Goal: Task Accomplishment & Management: Complete application form

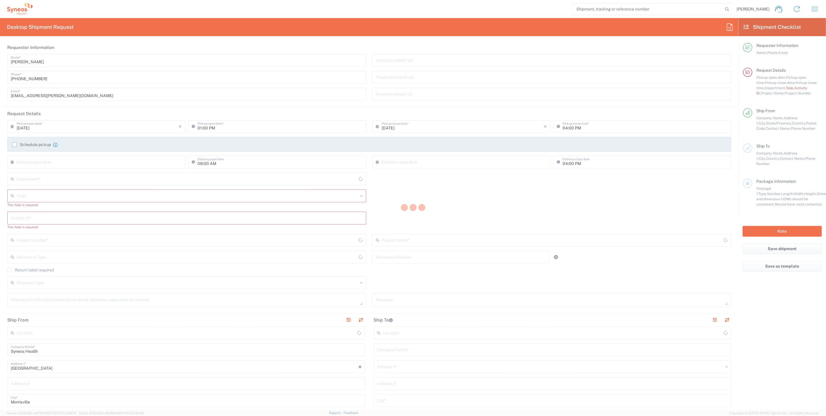
type input "4510"
type input "[US_STATE]"
type input "[GEOGRAPHIC_DATA]"
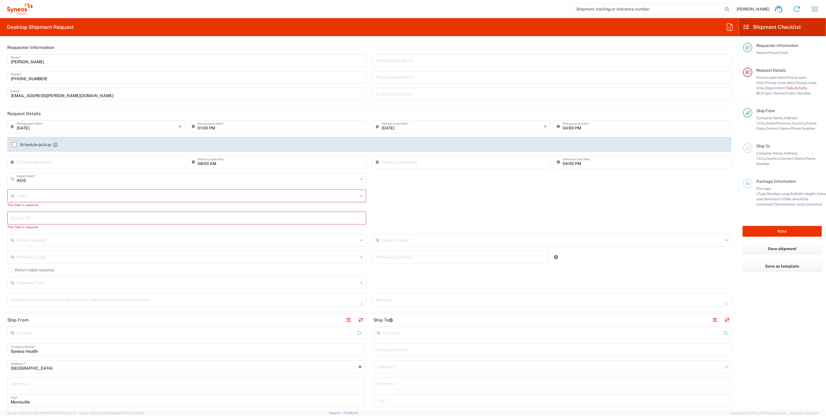
type input "Syneos Health, LLC-[GEOGRAPHIC_DATA] [GEOGRAPHIC_DATA] [GEOGRAPHIC_DATA]"
click at [47, 198] on input "text" at bounding box center [187, 195] width 341 height 10
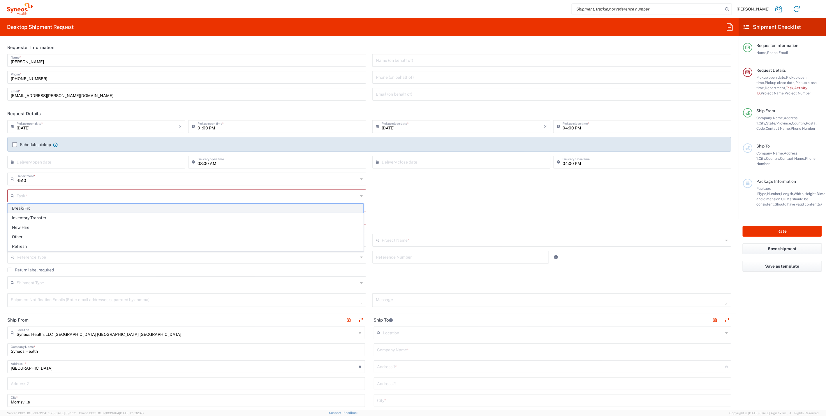
click at [31, 207] on span "Break/Fix" at bounding box center [185, 208] width 355 height 9
type input "Break/Fix"
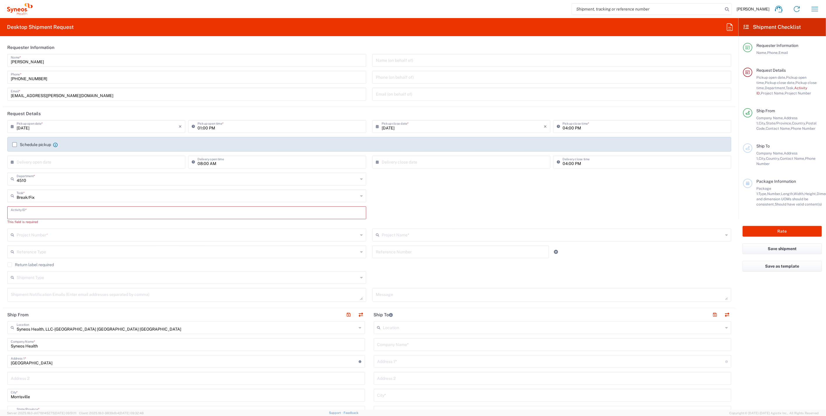
paste input "INC2648642"
type input "INC2648642"
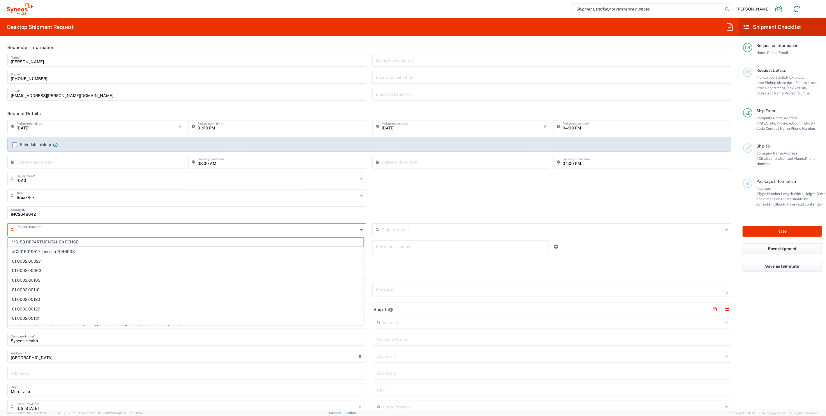
click at [46, 228] on input "text" at bounding box center [187, 229] width 341 height 10
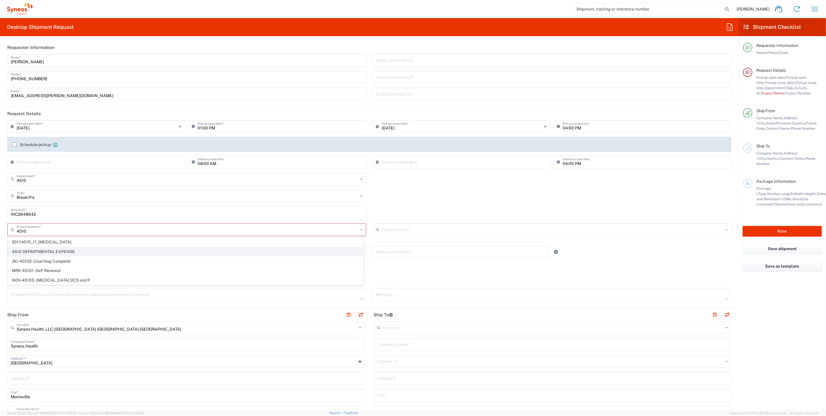
click at [45, 248] on span "4510 DEPARTMENTAL EXPENSE" at bounding box center [185, 251] width 355 height 9
type input "4510 DEPARTMENTAL EXPENSE"
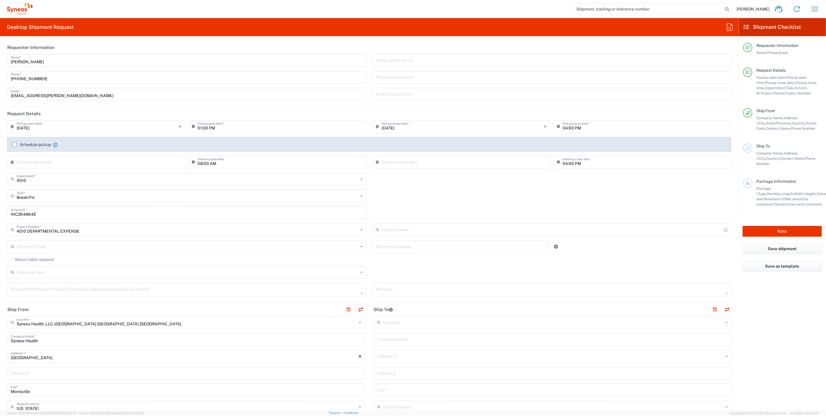
type input "4510 DEPARTMENTAL EXPENSE"
click at [360, 273] on icon at bounding box center [361, 271] width 3 height 9
click at [22, 293] on span "Regular" at bounding box center [185, 294] width 355 height 9
type input "Regular"
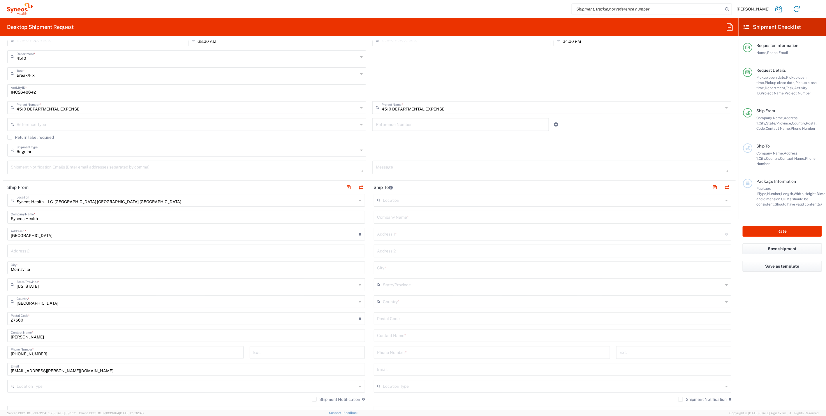
scroll to position [129, 0]
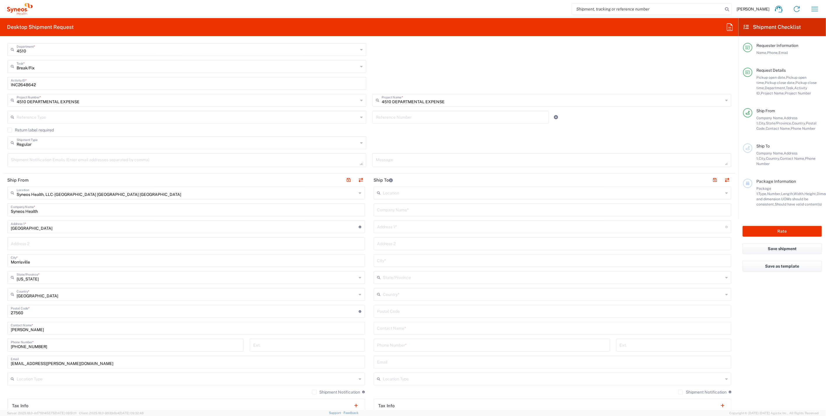
click at [386, 209] on input "text" at bounding box center [552, 209] width 351 height 10
type input "Syneos Health"
click at [419, 380] on input "text" at bounding box center [553, 378] width 340 height 10
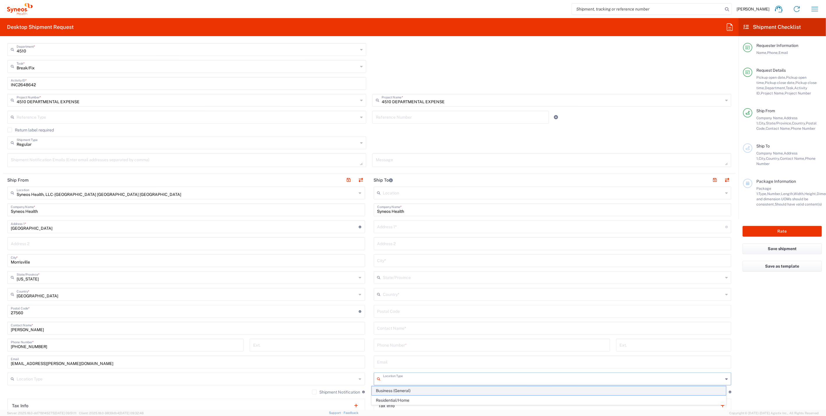
click at [412, 389] on span "Business (General)" at bounding box center [549, 390] width 354 height 9
type input "Business (General)"
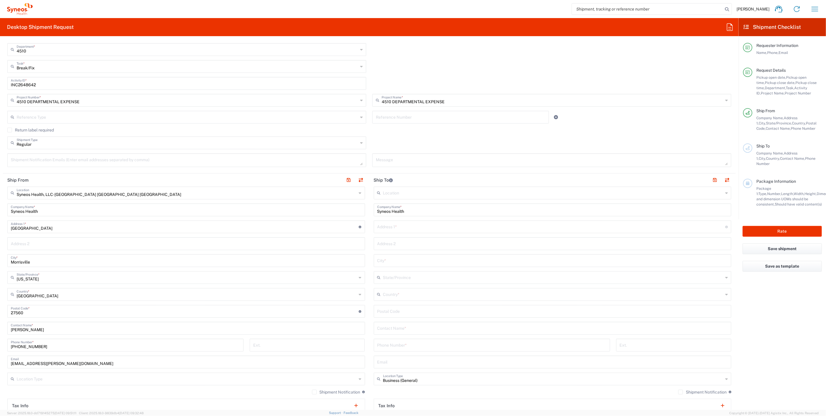
click at [678, 390] on label "Shipment Notification" at bounding box center [702, 391] width 48 height 5
click at [681, 392] on input "Shipment Notification" at bounding box center [681, 392] width 0 height 0
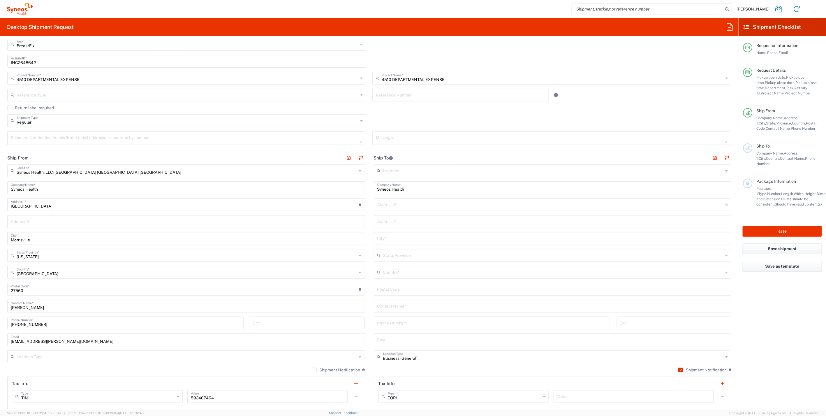
scroll to position [194, 0]
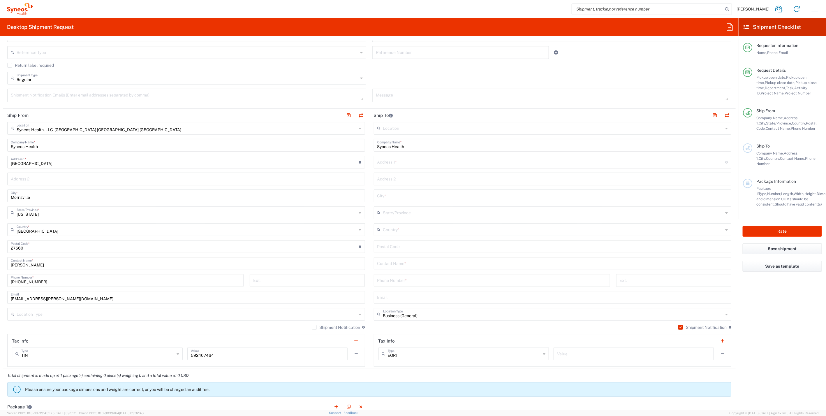
click at [163, 302] on div "[EMAIL_ADDRESS][PERSON_NAME][DOMAIN_NAME] Email" at bounding box center [186, 297] width 358 height 13
click at [153, 306] on div "Syneos Health, LLC-[GEOGRAPHIC_DATA] [GEOGRAPHIC_DATA] [GEOGRAPHIC_DATA] Locati…" at bounding box center [186, 244] width 358 height 245
click at [133, 309] on input "text" at bounding box center [187, 314] width 340 height 10
click at [51, 324] on span "Business (General)" at bounding box center [185, 325] width 354 height 9
type input "Business (General)"
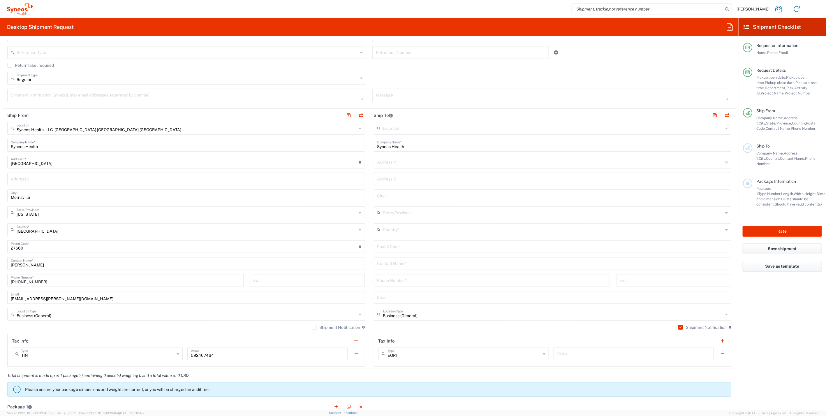
click at [312, 326] on label "Shipment Notification" at bounding box center [336, 327] width 48 height 5
click at [314, 327] on input "Shipment Notification" at bounding box center [314, 327] width 0 height 0
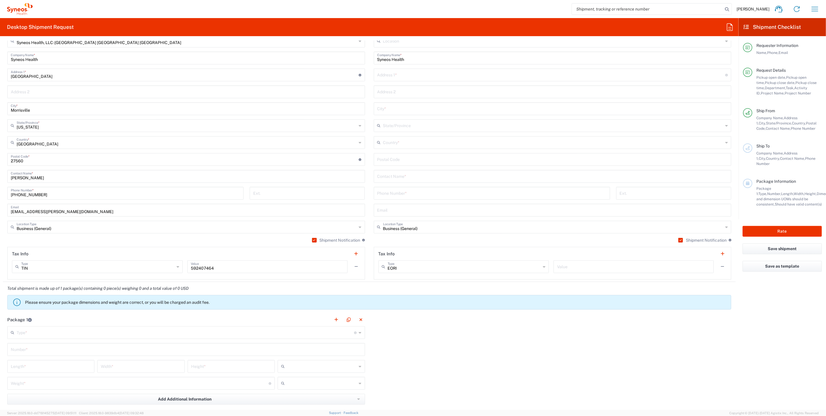
scroll to position [291, 0]
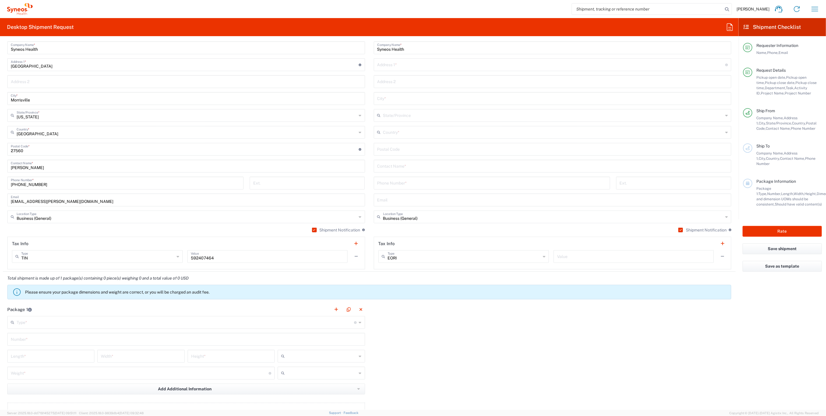
click at [57, 317] on input "text" at bounding box center [186, 322] width 338 height 10
click at [34, 353] on span "Medium Box" at bounding box center [185, 352] width 354 height 9
type input "Medium Box"
type input "13"
type input "11.5"
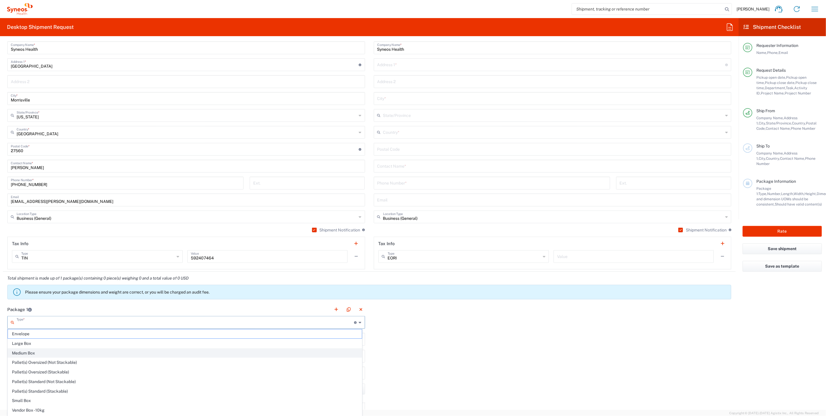
type input "2.5"
type input "in"
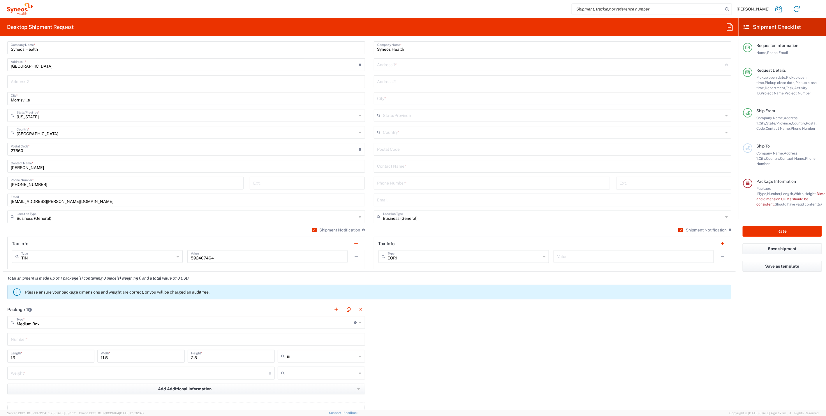
click at [38, 337] on input "text" at bounding box center [186, 339] width 351 height 10
type input "1"
click at [46, 375] on input "number" at bounding box center [140, 372] width 258 height 10
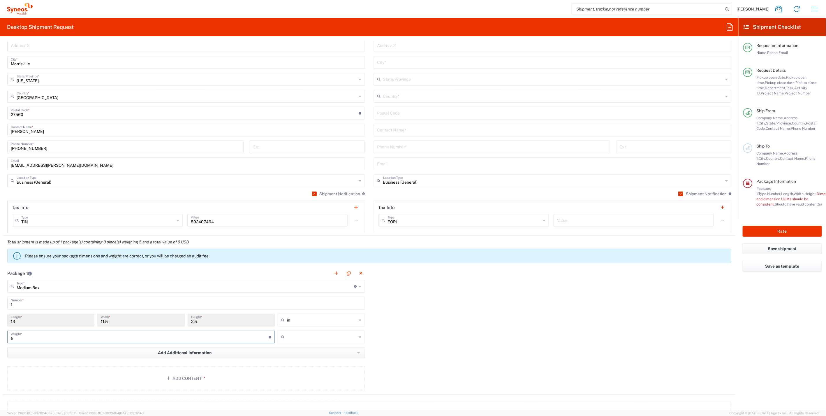
scroll to position [421, 0]
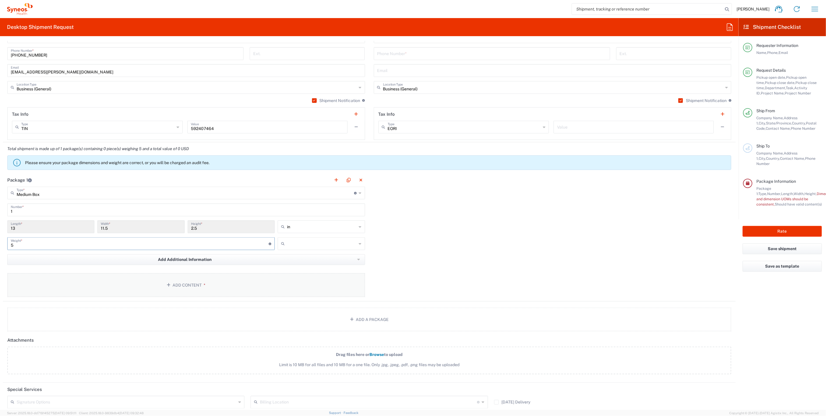
type input "5"
click at [190, 283] on button "Add Content *" at bounding box center [186, 285] width 358 height 24
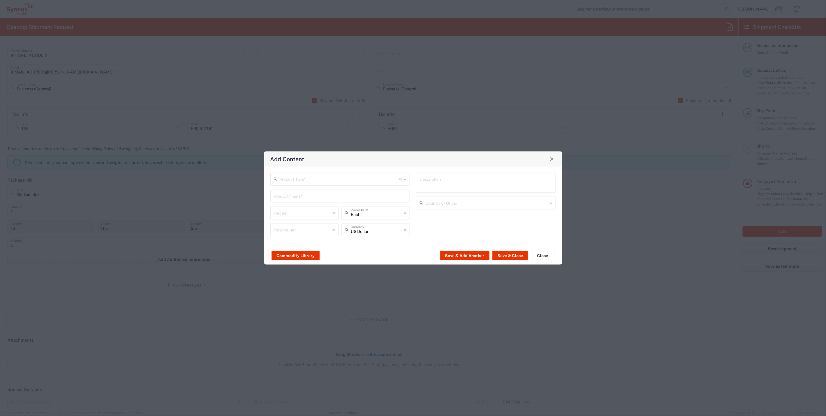
click at [334, 176] on input "text" at bounding box center [340, 178] width 120 height 10
click at [308, 198] on span "General Commodity" at bounding box center [340, 201] width 139 height 9
type input "General Commodity"
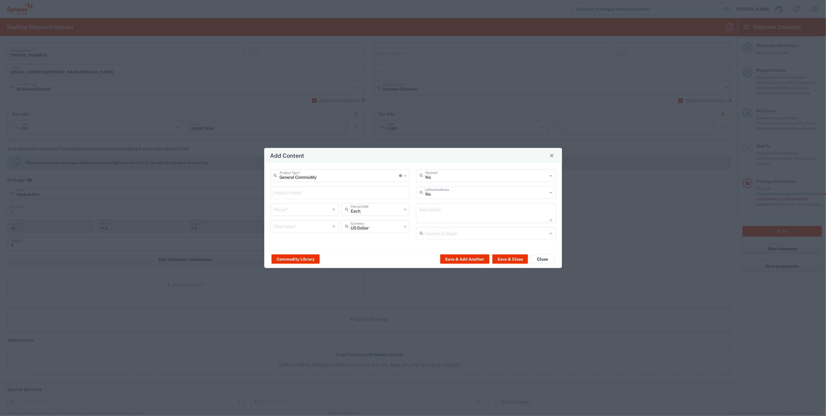
click at [311, 187] on div "Product Name *" at bounding box center [340, 192] width 140 height 13
click at [268, 192] on div "General Commodity Product Type * Document: Paper document generated internally …" at bounding box center [340, 206] width 146 height 75
click at [281, 192] on input "text" at bounding box center [340, 192] width 133 height 10
paste input "ThinkPad T14 Gen 4"
drag, startPoint x: 447, startPoint y: 209, endPoint x: 358, endPoint y: 209, distance: 88.9
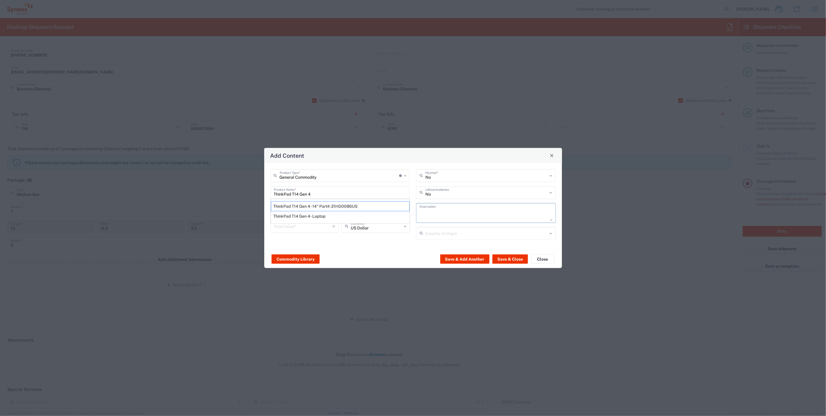
click at [317, 215] on div "ThinkPad T14 Gen 4 - Laptop" at bounding box center [340, 216] width 139 height 10
type input "ThinkPad T14 Gen 4 - Laptop"
type textarea "Laptop"
type input "[GEOGRAPHIC_DATA]"
type input "Yes"
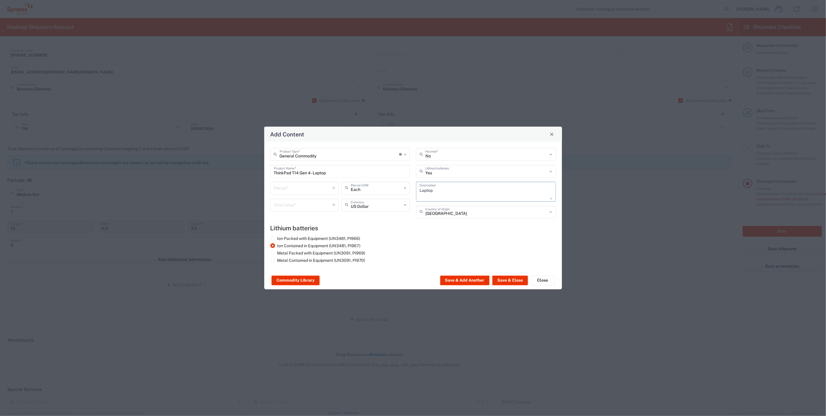
drag, startPoint x: 434, startPoint y: 191, endPoint x: 415, endPoint y: 189, distance: 19.6
click at [415, 189] on div "No Hazmat * Yes Lithium batteries Laptop Description China Country of Origin" at bounding box center [486, 185] width 146 height 75
paste textarea "ThinkPad T14 Gen 4"
type textarea "ThinkPad T14 Gen 4"
click at [292, 189] on input "number" at bounding box center [303, 187] width 59 height 10
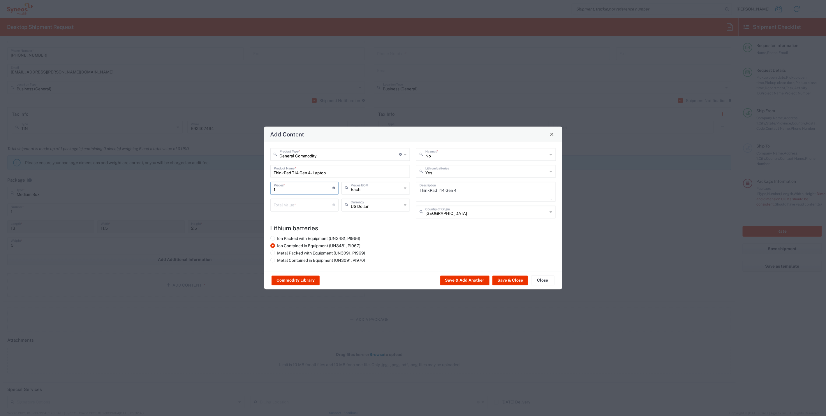
type input "1"
click at [292, 202] on input "number" at bounding box center [303, 204] width 59 height 10
type input "800"
click at [473, 228] on h4 "Lithium batteries" at bounding box center [412, 227] width 285 height 7
click at [507, 278] on button "Save & Close" at bounding box center [510, 280] width 36 height 9
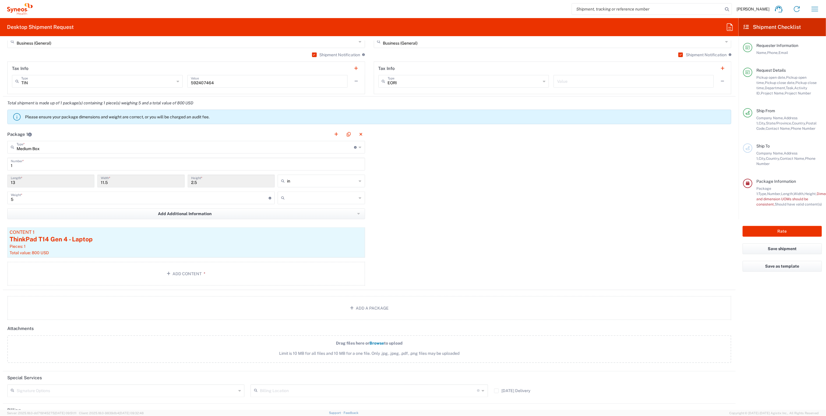
scroll to position [544, 0]
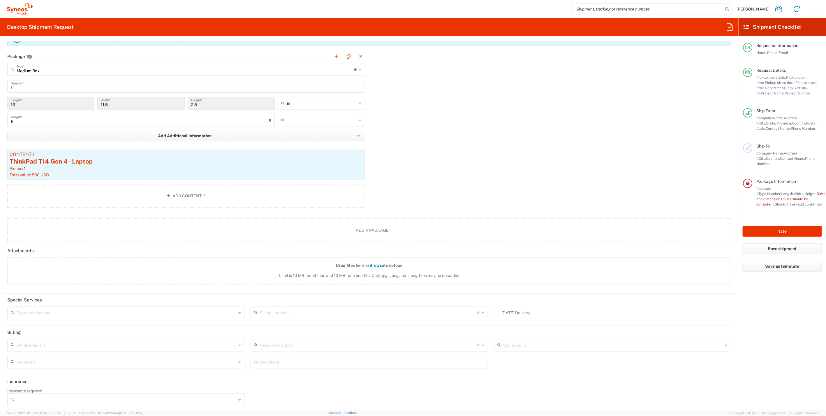
click at [239, 310] on div "Signature Options" at bounding box center [125, 312] width 237 height 13
click at [70, 322] on span "Adult Signature Required" at bounding box center [125, 322] width 235 height 9
type input "Adult Signature Required"
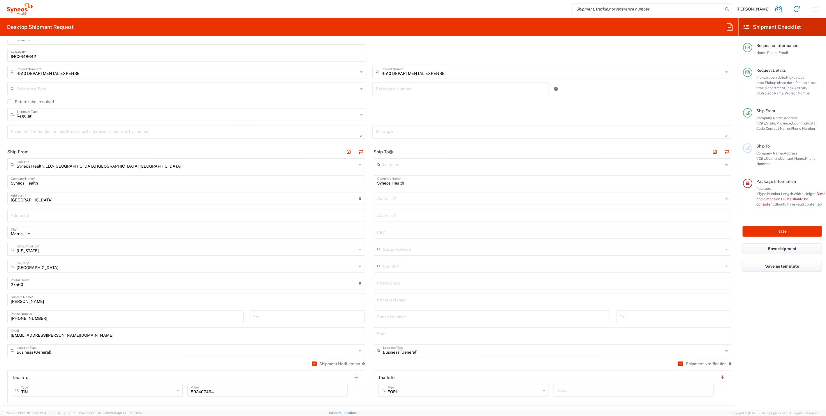
scroll to position [253, 0]
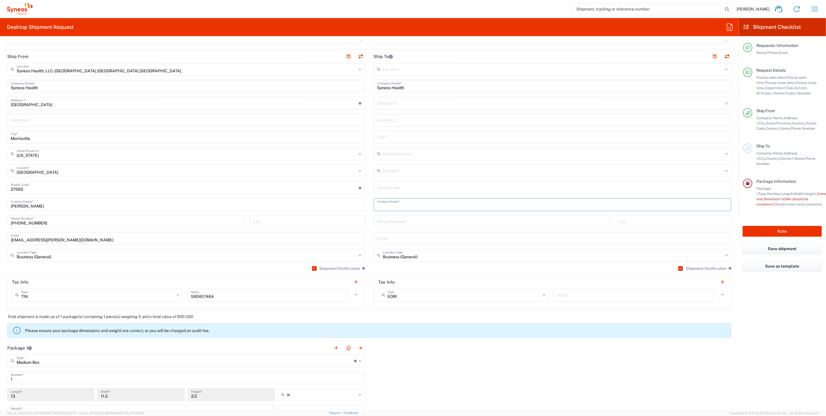
paste input "[PERSON_NAME]"
type input "[PERSON_NAME]"
paste input "[STREET_ADDRESS][PERSON_NAME]"
type input "[STREET_ADDRESS][PERSON_NAME]"
paste input "[PHONE_NUMBER]"
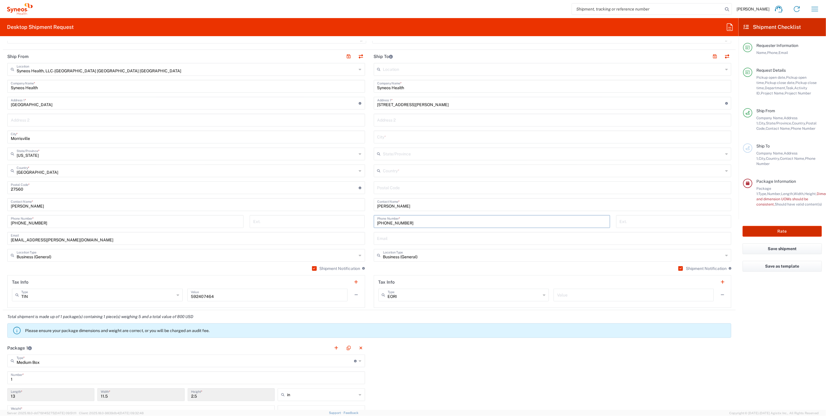
type input "[PHONE_NUMBER]"
paste input "43082"
type input "43082"
click at [725, 169] on div "Country *" at bounding box center [553, 170] width 358 height 13
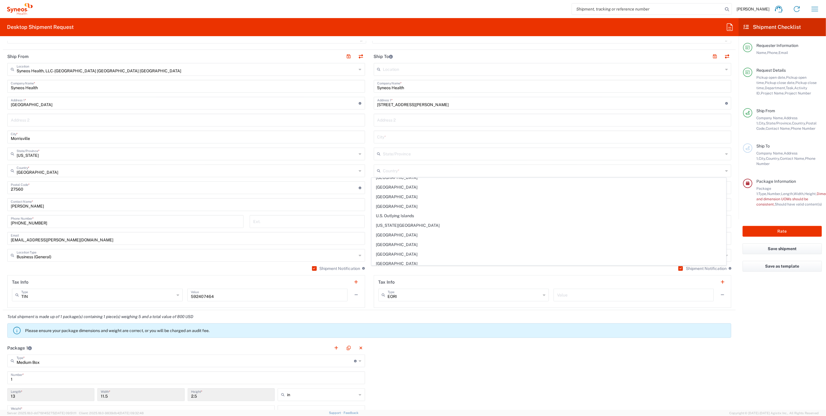
click at [408, 269] on span "[GEOGRAPHIC_DATA]" at bounding box center [549, 273] width 354 height 9
click at [725, 169] on div "United States Country *" at bounding box center [553, 170] width 358 height 13
type input "[GEOGRAPHIC_DATA]"
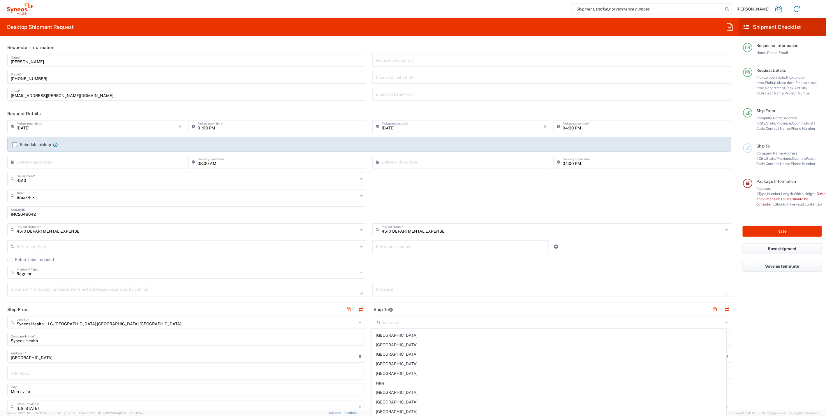
scroll to position [322, 0]
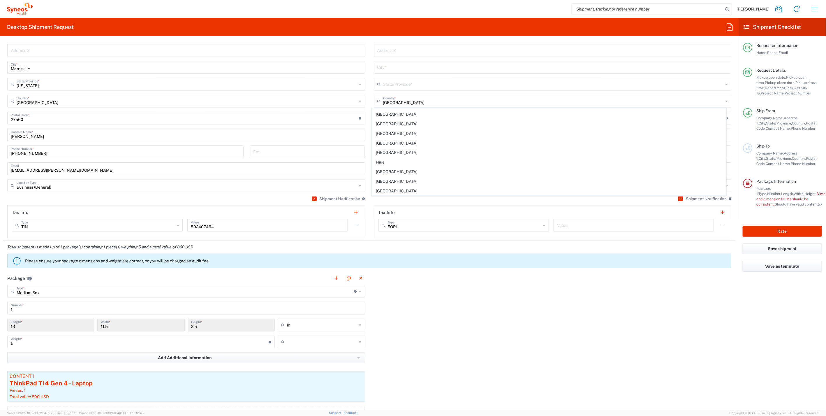
click at [372, 241] on div "Total shipment is made up of 1 package(s) containing 1 piece(s) weighing 5 and …" at bounding box center [369, 255] width 739 height 31
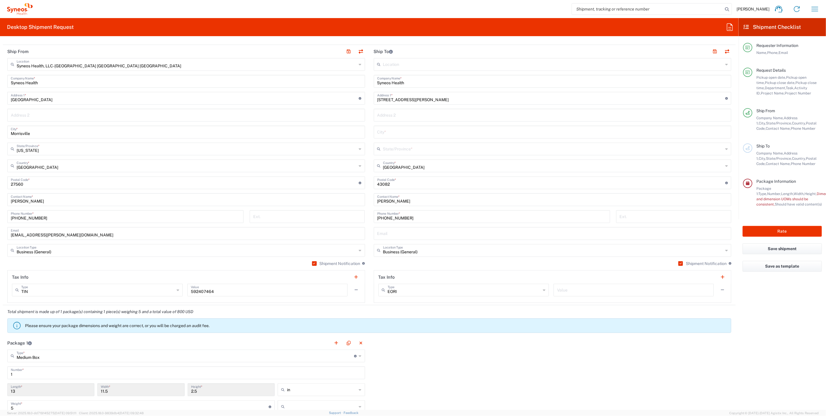
scroll to position [258, 0]
click at [725, 148] on icon at bounding box center [726, 148] width 3 height 9
click at [384, 203] on span "[US_STATE]" at bounding box center [549, 207] width 354 height 9
type input "[US_STATE]"
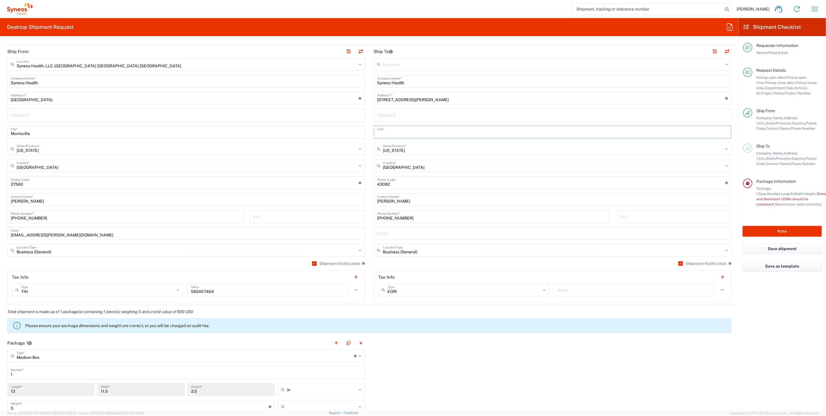
paste input "[GEOGRAPHIC_DATA]"
type input "[GEOGRAPHIC_DATA]"
click at [366, 151] on main "Syneos Health, LLC-[GEOGRAPHIC_DATA] [GEOGRAPHIC_DATA] [GEOGRAPHIC_DATA] Locati…" at bounding box center [186, 180] width 366 height 245
paste input "[EMAIL_ADDRESS][DOMAIN_NAME]"
type input "[EMAIL_ADDRESS][DOMAIN_NAME]"
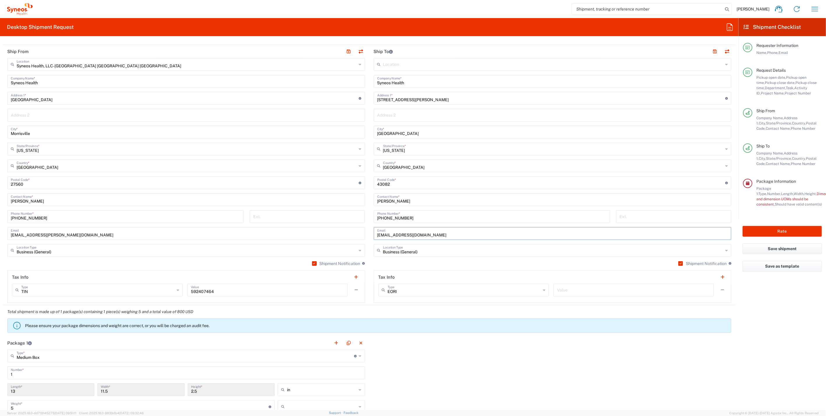
click at [366, 251] on main "Syneos Health, LLC-[GEOGRAPHIC_DATA] [GEOGRAPHIC_DATA] [GEOGRAPHIC_DATA] Locati…" at bounding box center [186, 180] width 366 height 245
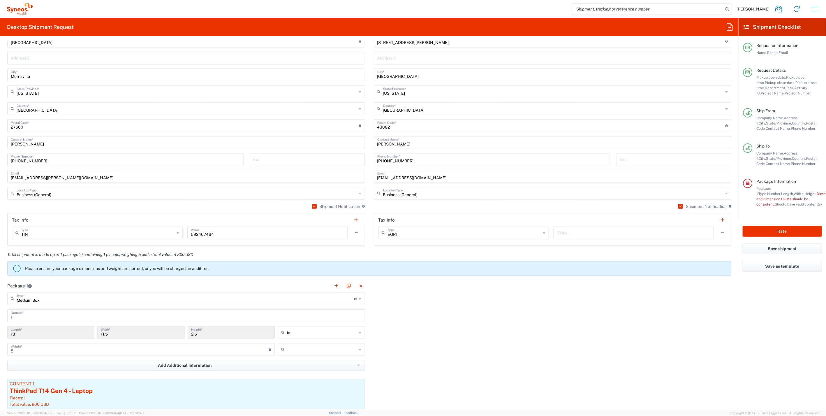
scroll to position [322, 0]
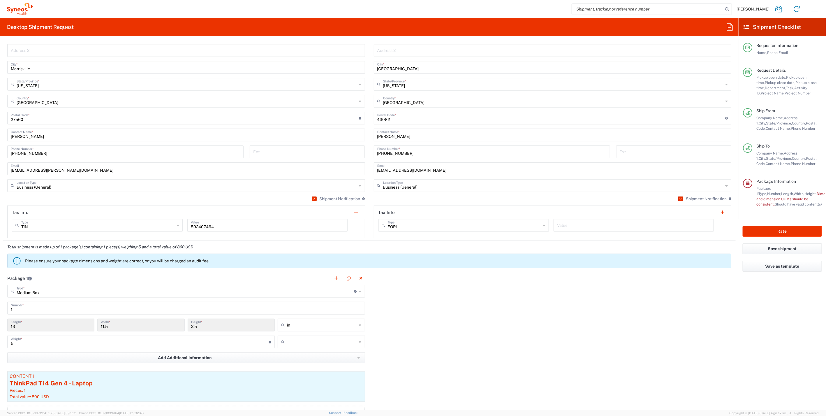
click at [321, 341] on input "text" at bounding box center [322, 341] width 70 height 9
drag, startPoint x: 298, startPoint y: 364, endPoint x: 447, endPoint y: 341, distance: 150.9
click at [298, 364] on span "lbs" at bounding box center [318, 362] width 85 height 9
type input "lbs"
click at [773, 230] on button "Rate" at bounding box center [782, 231] width 79 height 11
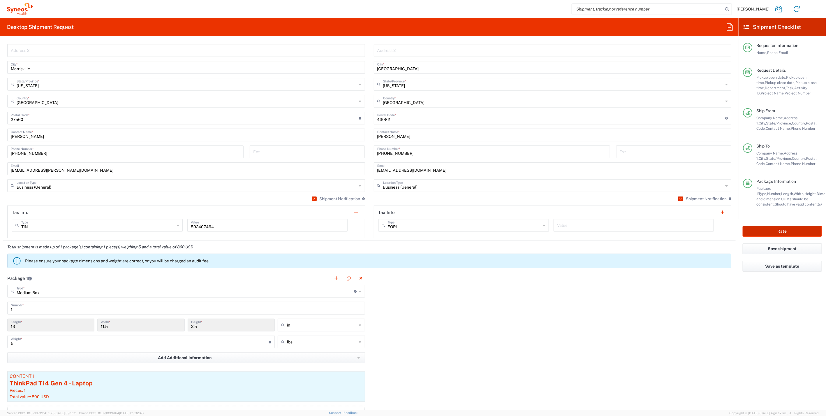
type input "4510 DEPARTMENTAL EXPENSE"
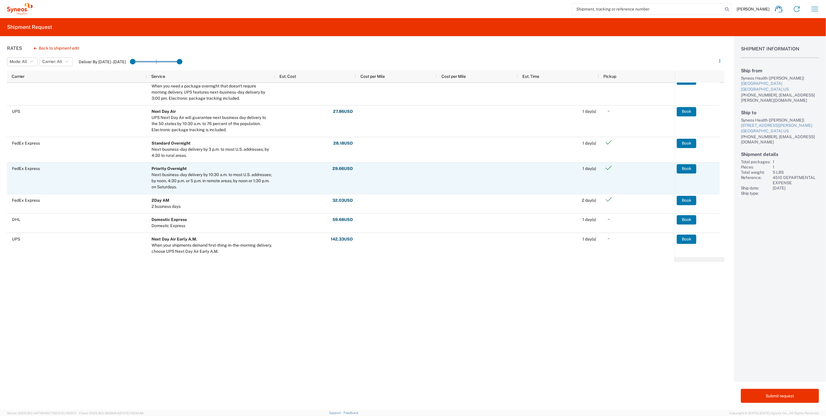
scroll to position [125, 0]
click at [692, 164] on button "Book" at bounding box center [687, 167] width 20 height 9
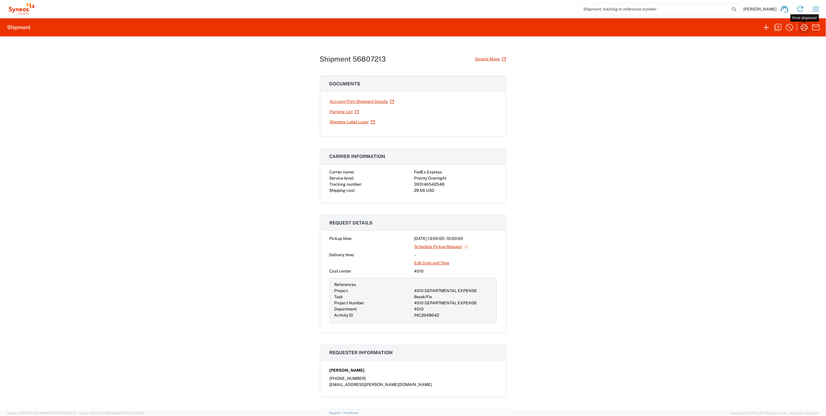
click at [803, 24] on icon "button" at bounding box center [804, 27] width 9 height 9
